Goal: Navigation & Orientation: Find specific page/section

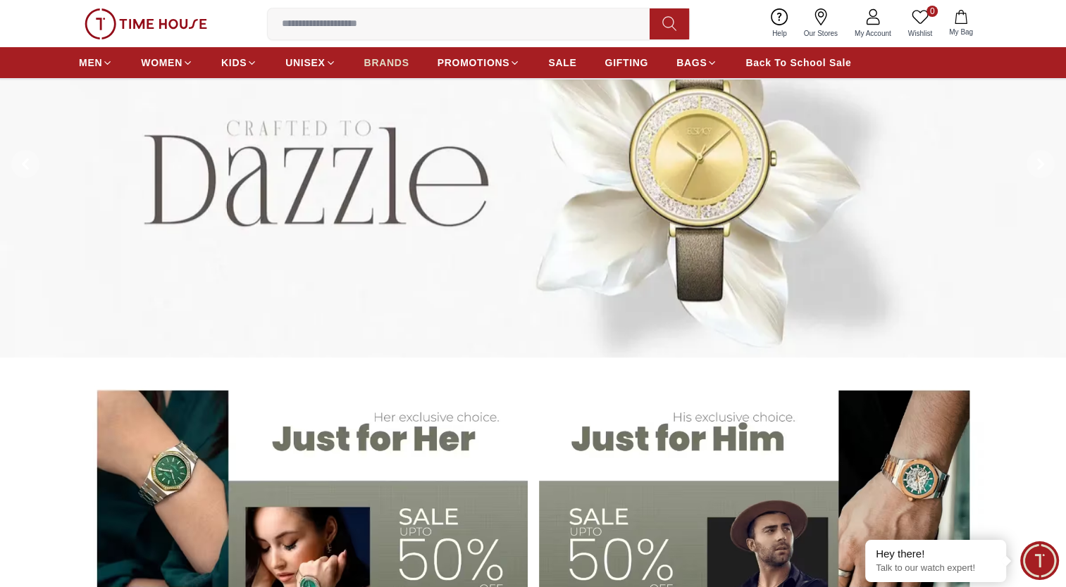
click at [382, 65] on span "BRANDS" at bounding box center [386, 63] width 45 height 14
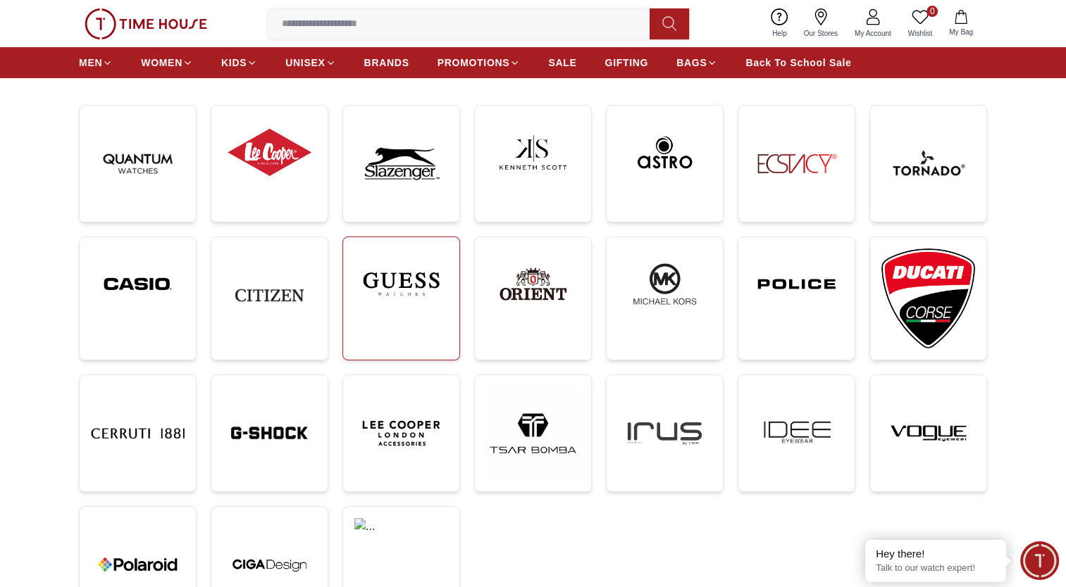
scroll to position [200, 0]
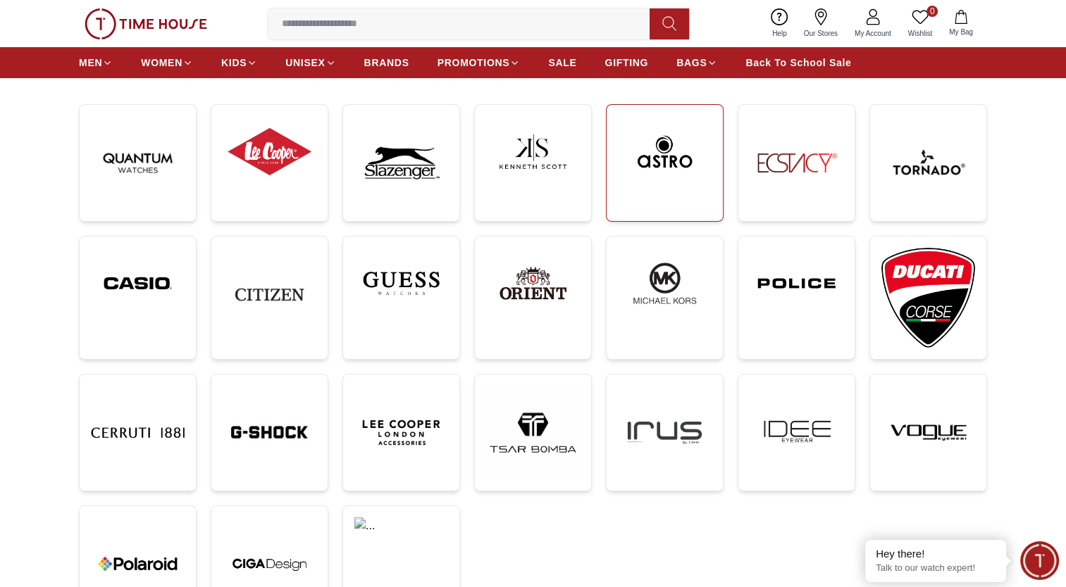
click at [660, 166] on img at bounding box center [665, 151] width 94 height 71
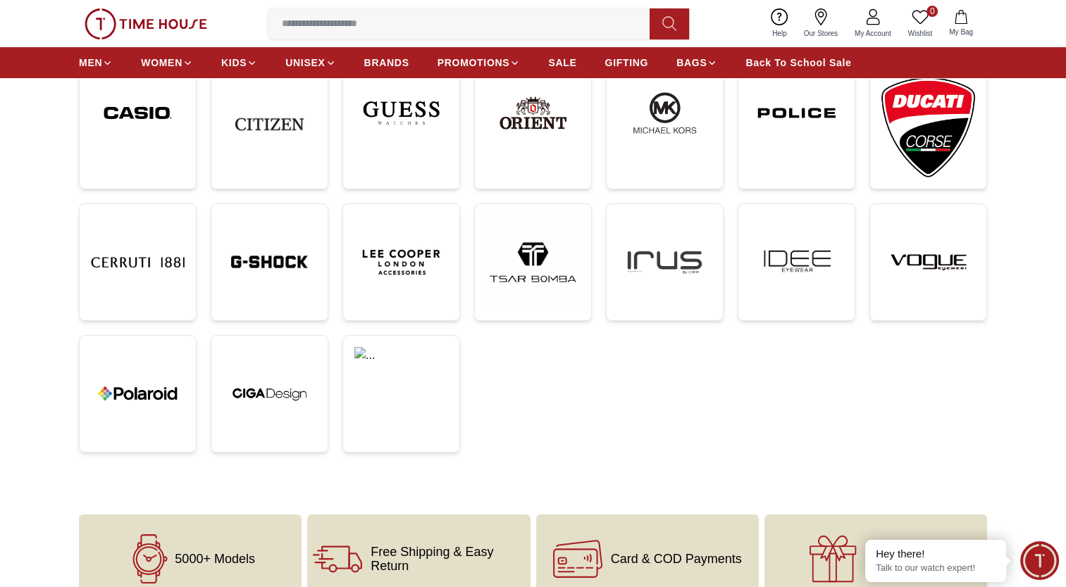
scroll to position [372, 0]
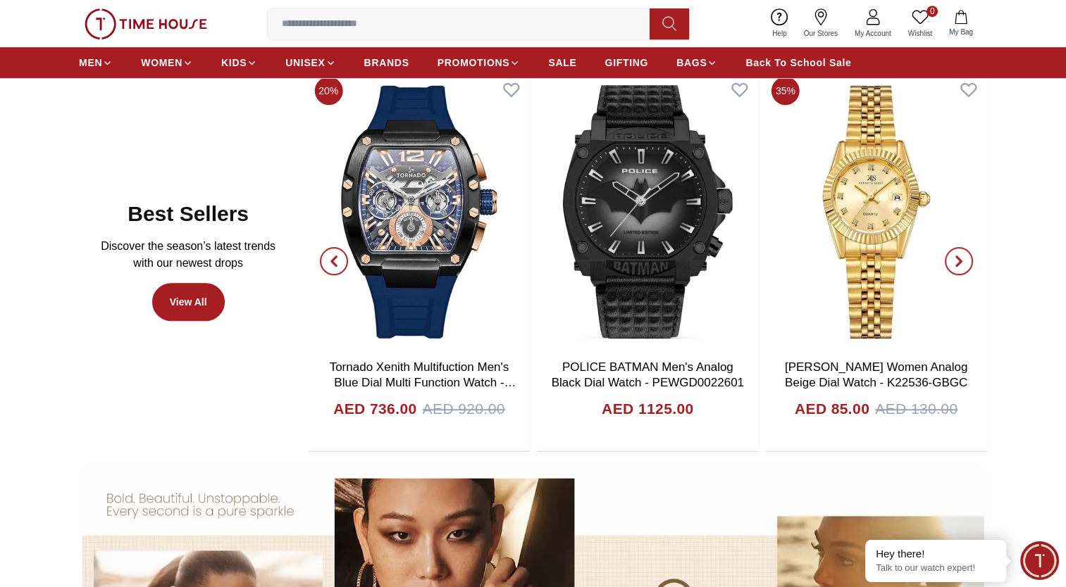
scroll to position [757, 0]
